Goal: Task Accomplishment & Management: Use online tool/utility

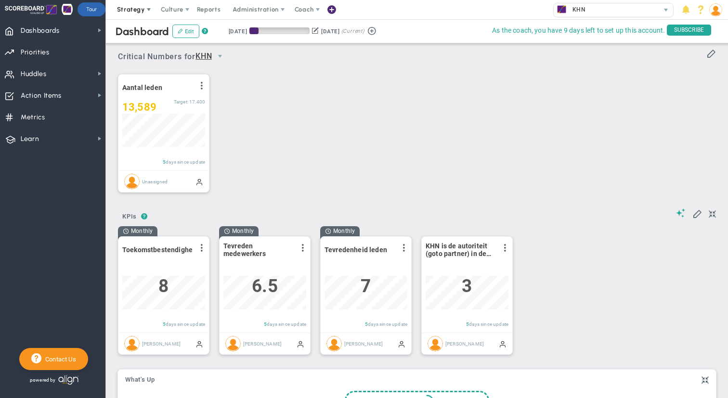
click at [145, 11] on span at bounding box center [149, 10] width 8 height 8
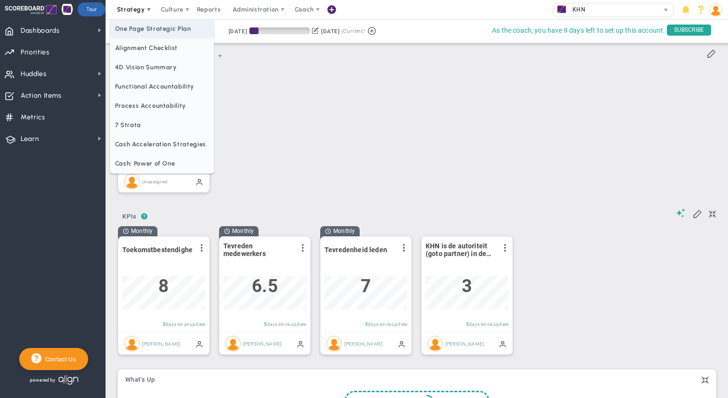
click at [152, 31] on span "One Page Strategic Plan" at bounding box center [162, 28] width 104 height 19
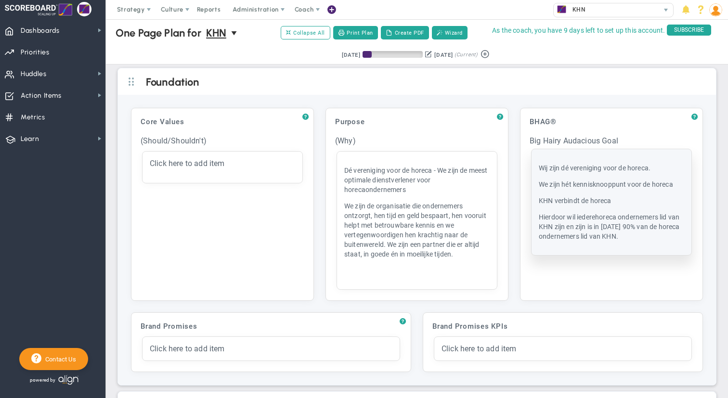
click at [553, 167] on span "Wij zijn dé vereniging voor de horeca." at bounding box center [595, 168] width 112 height 8
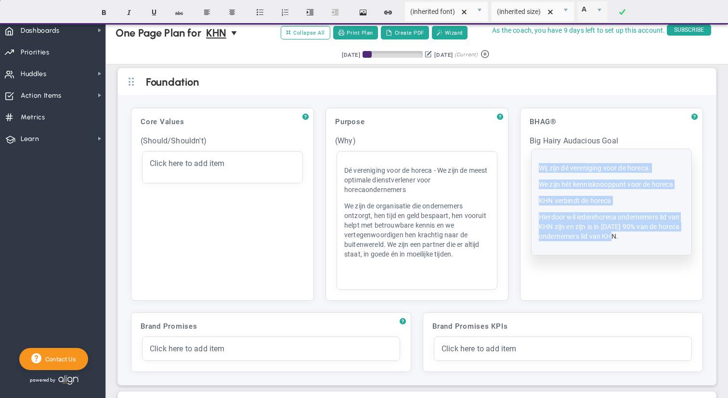
drag, startPoint x: 614, startPoint y: 235, endPoint x: 531, endPoint y: 166, distance: 107.4
click at [531, 166] on div "Click here to add item Wij zijn dé vereniging voor de horeca. We zijn hét kenni…" at bounding box center [611, 202] width 161 height 107
copy div "Wij zijn dé vereniging voor de horeca. We zijn hét kennisknooppunt voor de hore…"
